Goal: Task Accomplishment & Management: Use online tool/utility

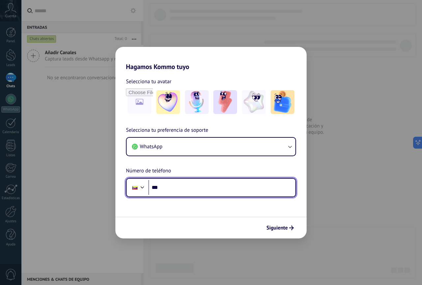
click at [189, 189] on input "***" at bounding box center [221, 187] width 147 height 15
type input "**********"
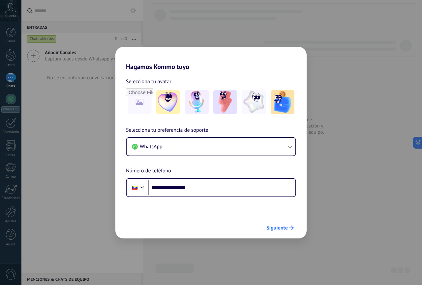
click at [280, 229] on span "Siguiente" at bounding box center [277, 227] width 21 height 5
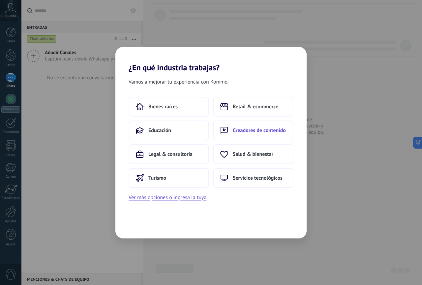
click at [273, 135] on button "Creadores de contenido" at bounding box center [253, 130] width 81 height 20
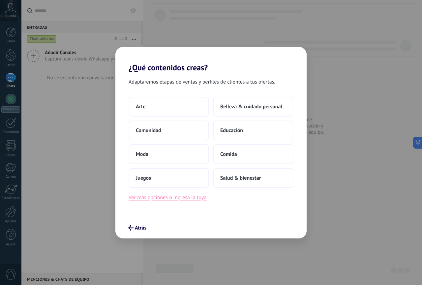
click at [165, 200] on button "Ver más opciones o ingresa la tuya" at bounding box center [168, 197] width 78 height 9
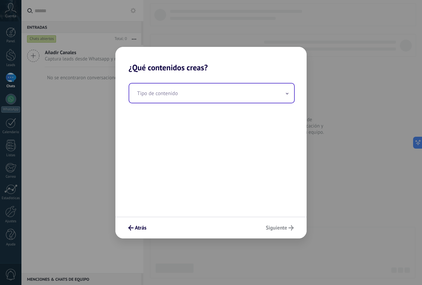
click at [279, 98] on input "text" at bounding box center [211, 92] width 165 height 19
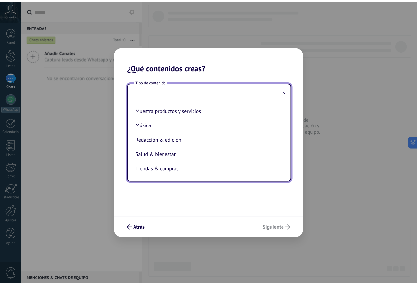
scroll to position [131, 0]
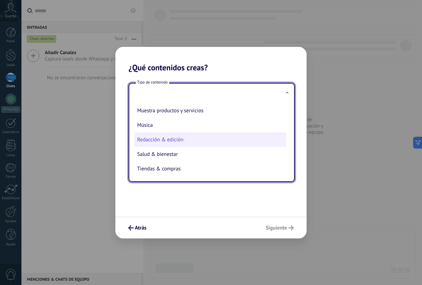
click at [204, 141] on li "Redacción & edición" at bounding box center [211, 139] width 152 height 15
type input "**********"
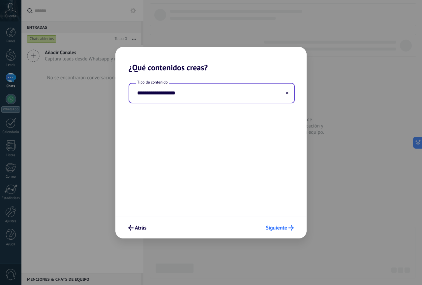
click at [280, 228] on span "Siguiente" at bounding box center [276, 227] width 21 height 5
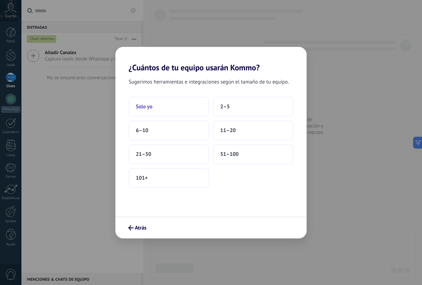
click at [170, 110] on button "Solo yo" at bounding box center [169, 107] width 81 height 20
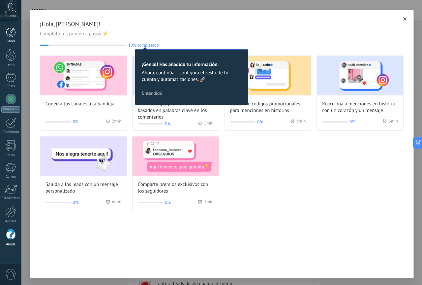
click at [16, 31] on div at bounding box center [11, 32] width 10 height 10
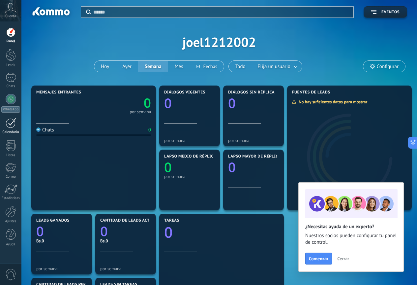
click at [10, 119] on div at bounding box center [11, 123] width 11 height 10
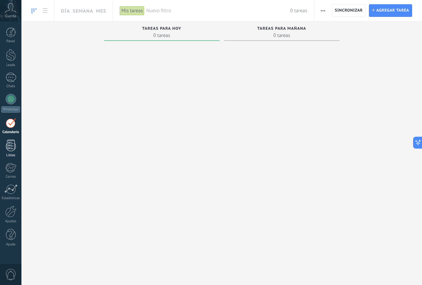
click at [10, 147] on div at bounding box center [11, 146] width 10 height 12
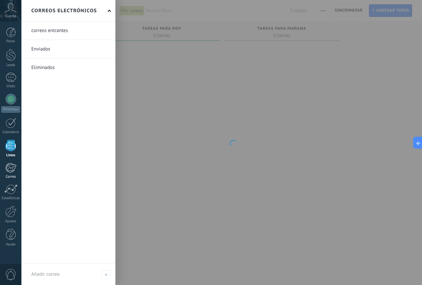
click at [12, 167] on div at bounding box center [10, 168] width 11 height 10
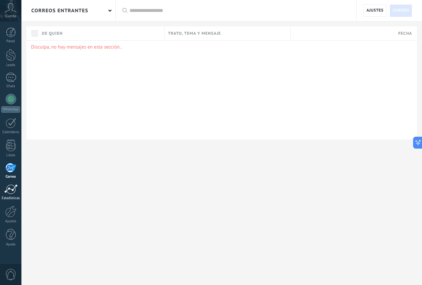
click at [11, 190] on div at bounding box center [10, 189] width 13 height 10
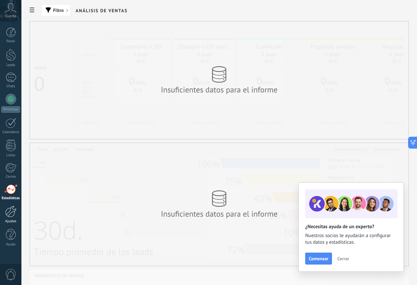
click at [7, 209] on div at bounding box center [10, 212] width 11 height 12
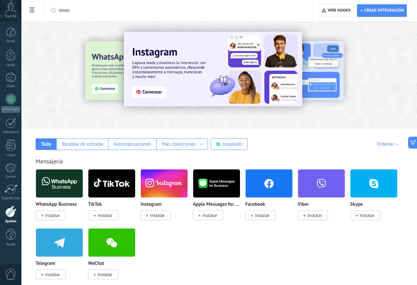
drag, startPoint x: 6, startPoint y: 208, endPoint x: 109, endPoint y: 106, distance: 144.9
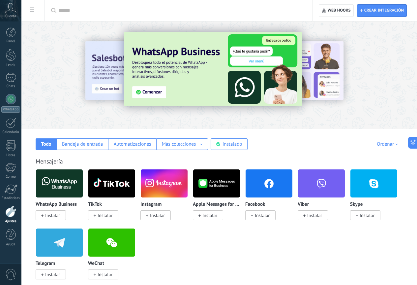
click at [12, 9] on icon at bounding box center [11, 8] width 12 height 10
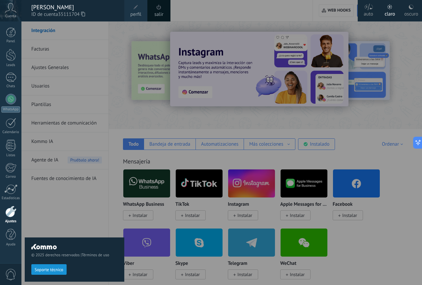
click at [135, 17] on span "perfil" at bounding box center [135, 14] width 11 height 7
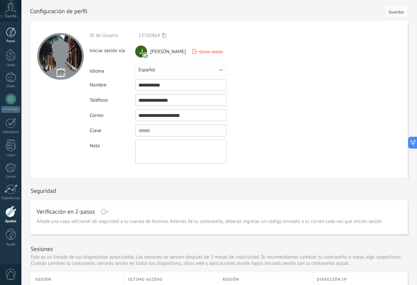
click at [12, 35] on div at bounding box center [11, 32] width 10 height 10
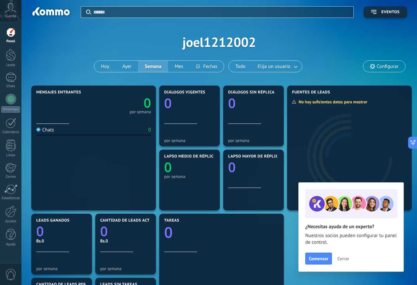
click at [345, 259] on span "Cerrar" at bounding box center [344, 258] width 12 height 5
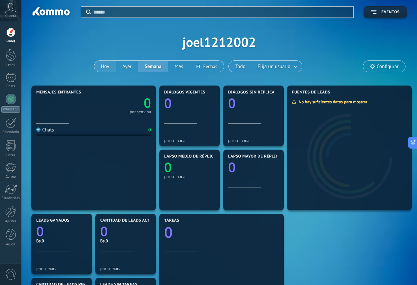
click at [104, 70] on button "Hoy" at bounding box center [104, 66] width 21 height 11
click at [125, 64] on button "Ayer" at bounding box center [127, 66] width 22 height 11
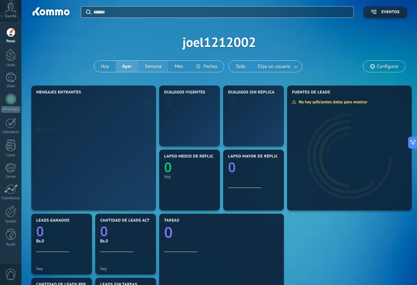
click at [154, 68] on button "Semana" at bounding box center [153, 66] width 30 height 11
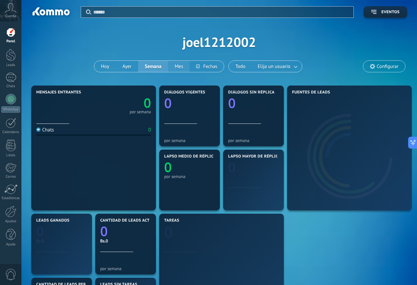
click at [177, 67] on button "Mes" at bounding box center [179, 66] width 22 height 11
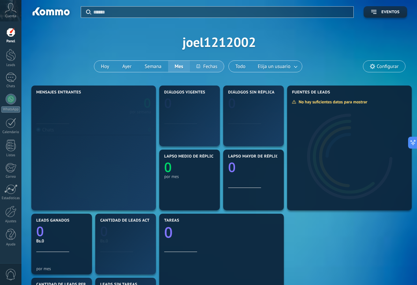
click at [209, 66] on button at bounding box center [207, 66] width 34 height 11
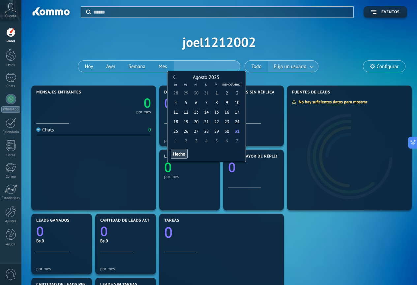
click at [300, 69] on button "Elija un usuario" at bounding box center [293, 66] width 50 height 11
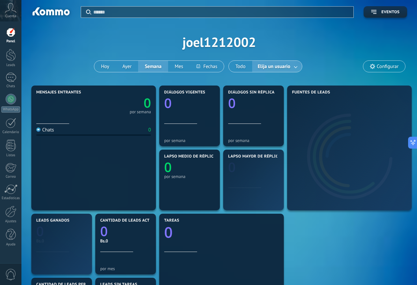
click at [296, 70] on link at bounding box center [296, 66] width 12 height 11
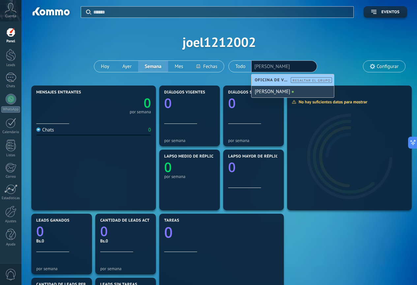
click at [275, 89] on div "[PERSON_NAME]" at bounding box center [293, 92] width 82 height 12
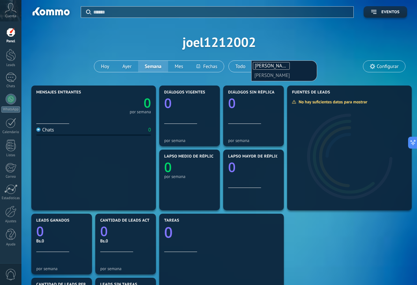
click at [272, 66] on span "[PERSON_NAME]" at bounding box center [273, 66] width 36 height 6
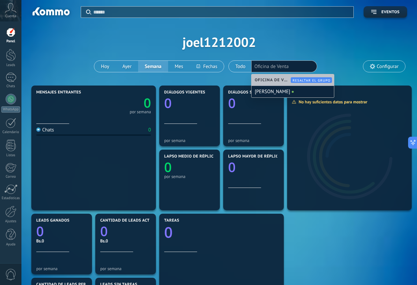
click at [337, 44] on div "Aplicar Eventos joel1212002 [DATE] [DATE] Semana Mes Todo Elija un usuario Ofic…" at bounding box center [219, 42] width 376 height 84
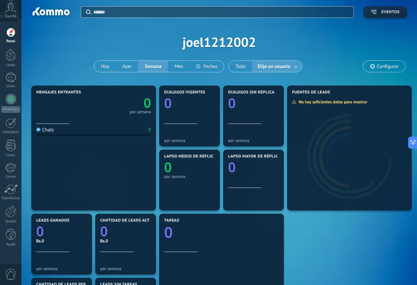
click at [376, 11] on icon "button" at bounding box center [374, 12] width 5 height 4
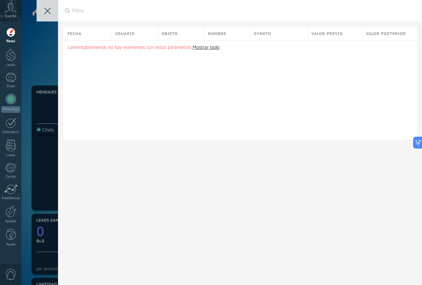
click at [49, 9] on use at bounding box center [47, 11] width 7 height 7
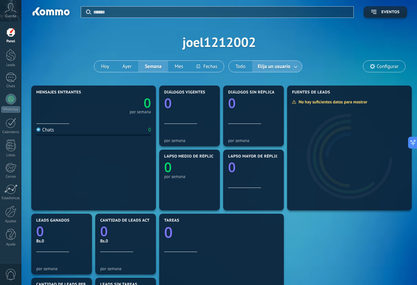
click at [393, 68] on span "Configurar" at bounding box center [388, 67] width 22 height 6
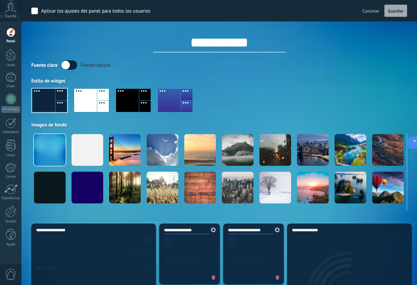
click at [373, 8] on span "Cancelar" at bounding box center [371, 11] width 17 height 6
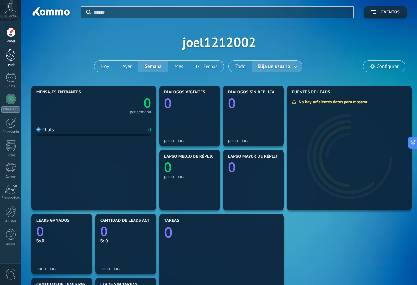
click at [10, 53] on div at bounding box center [11, 55] width 10 height 12
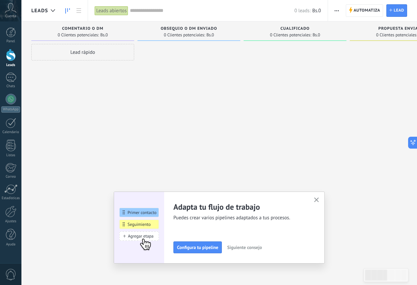
click at [319, 199] on use "button" at bounding box center [316, 199] width 5 height 5
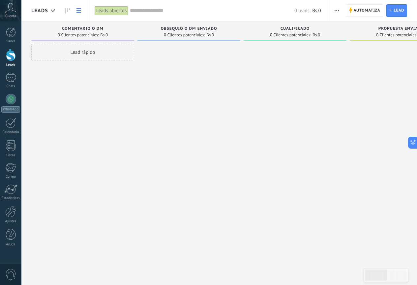
click at [80, 13] on link at bounding box center [78, 10] width 11 height 13
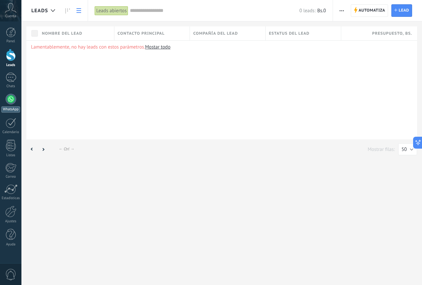
click at [12, 108] on div "WhatsApp" at bounding box center [10, 109] width 19 height 6
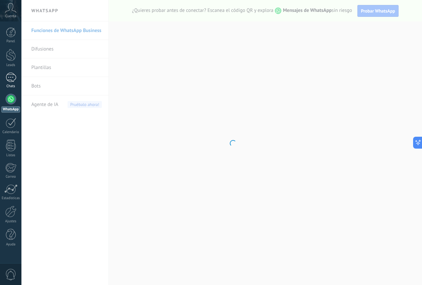
click at [11, 80] on div at bounding box center [11, 78] width 11 height 10
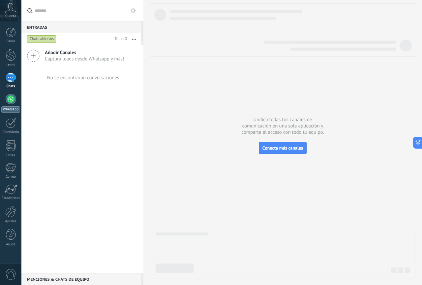
click at [12, 96] on div at bounding box center [11, 99] width 11 height 11
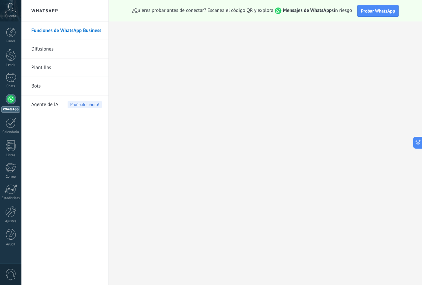
drag, startPoint x: 57, startPoint y: 105, endPoint x: 52, endPoint y: 103, distance: 5.5
drag, startPoint x: 52, startPoint y: 103, endPoint x: 13, endPoint y: 127, distance: 46.0
click at [13, 127] on div at bounding box center [11, 123] width 11 height 10
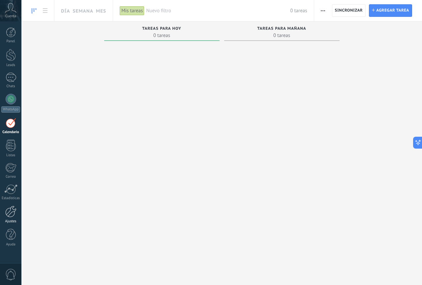
click at [11, 215] on div at bounding box center [10, 212] width 11 height 12
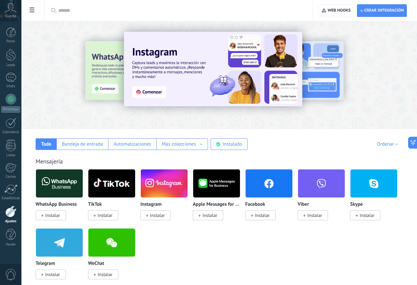
click at [270, 213] on span "Instalar" at bounding box center [262, 215] width 15 height 6
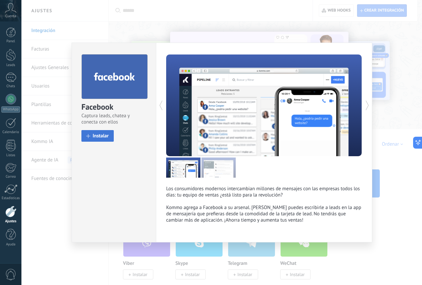
click at [89, 133] on button "Instalar" at bounding box center [98, 136] width 32 height 12
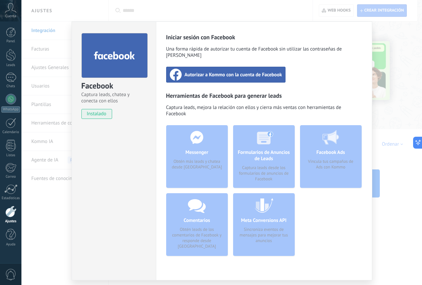
click at [249, 71] on span "Autorizar a Kommo con la cuenta de Facebook" at bounding box center [234, 74] width 98 height 7
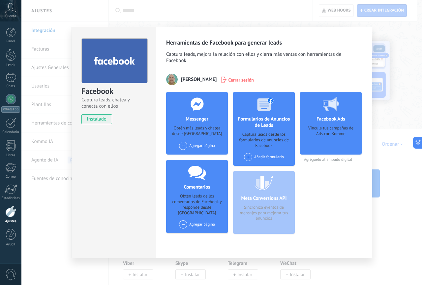
click at [98, 122] on span "instalado" at bounding box center [97, 119] width 30 height 10
click at [100, 135] on div "Facebook Captura leads, chatea y conecta con ellos instalado Desinstalar" at bounding box center [114, 142] width 84 height 231
click at [387, 238] on div "Facebook Captura leads, chatea y conecta con ellos instalado Desinstalar Herram…" at bounding box center [221, 142] width 401 height 285
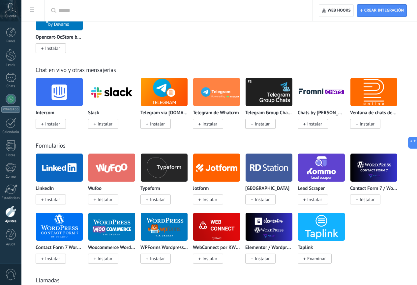
scroll to position [297, 0]
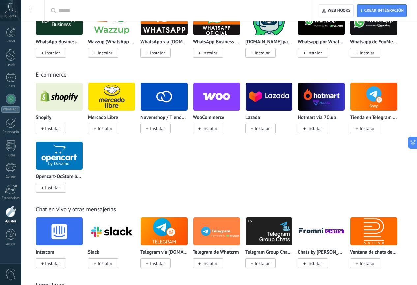
click at [298, 113] on img at bounding box center [321, 97] width 47 height 32
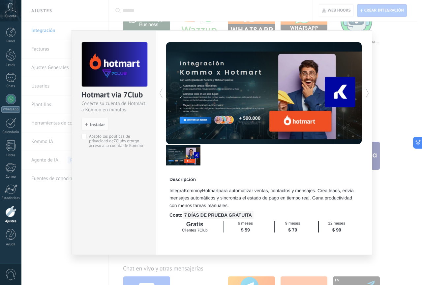
click at [291, 121] on div at bounding box center [313, 93] width 98 height 102
click at [161, 93] on icon at bounding box center [161, 92] width 7 height 13
click at [413, 90] on div "Hotmart via 7Club Conecte su cuenta de Hotmart a Kommo en minutos install Insta…" at bounding box center [221, 142] width 401 height 285
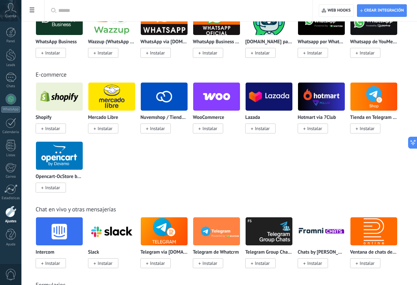
click at [351, 113] on img at bounding box center [374, 97] width 47 height 32
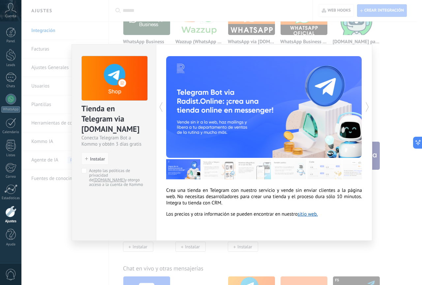
click at [404, 244] on div "Tienda en Telegram via [DOMAIN_NAME] Conecta Telegram Bot a Kommo y obtén 3 día…" at bounding box center [221, 142] width 401 height 285
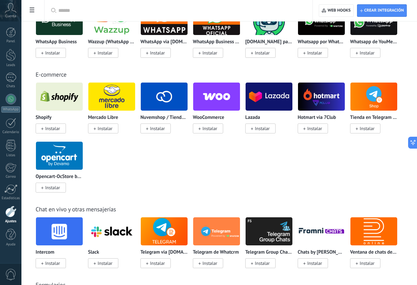
scroll to position [99, 0]
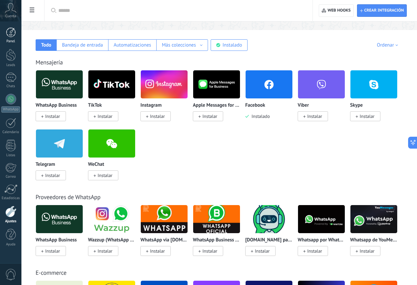
click at [15, 38] on link "Panel" at bounding box center [10, 35] width 21 height 16
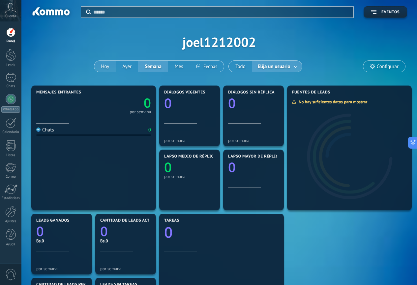
click at [105, 66] on button "Hoy" at bounding box center [104, 66] width 21 height 11
click at [12, 80] on div at bounding box center [11, 78] width 11 height 10
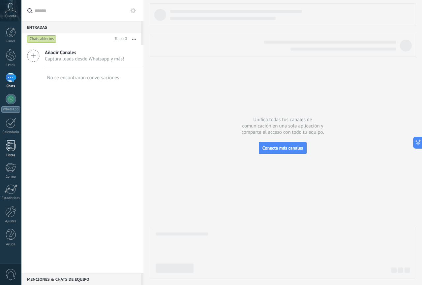
click at [14, 154] on div "Listas" at bounding box center [10, 155] width 19 height 4
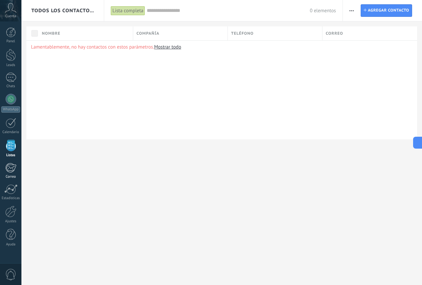
click at [8, 165] on div at bounding box center [10, 168] width 11 height 10
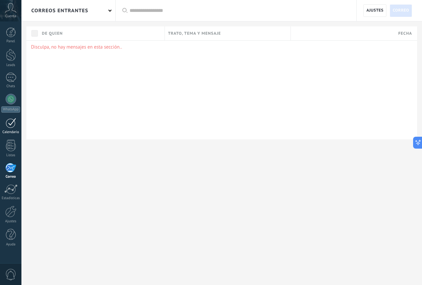
click at [8, 127] on div at bounding box center [11, 123] width 11 height 10
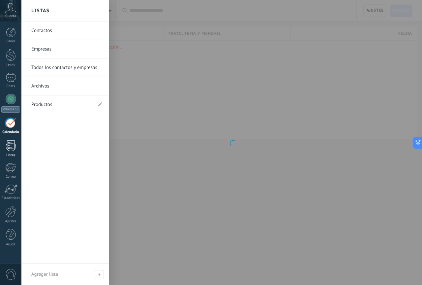
click at [15, 149] on div at bounding box center [11, 146] width 10 height 12
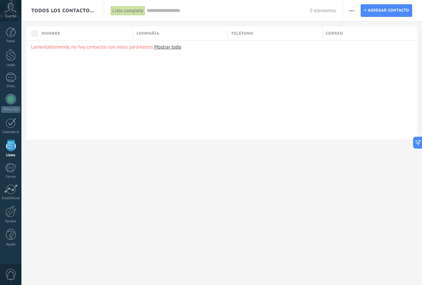
click at [174, 49] on link "Mostrar todo" at bounding box center [167, 47] width 27 height 6
click at [333, 34] on span "Correo" at bounding box center [334, 33] width 17 height 6
click at [9, 213] on div at bounding box center [10, 212] width 11 height 12
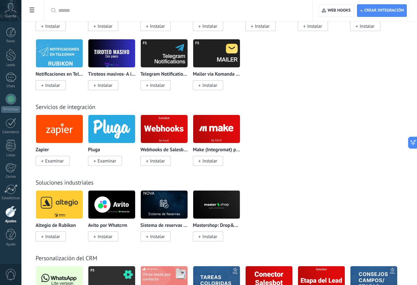
scroll to position [1188, 0]
